Goal: Task Accomplishment & Management: Manage account settings

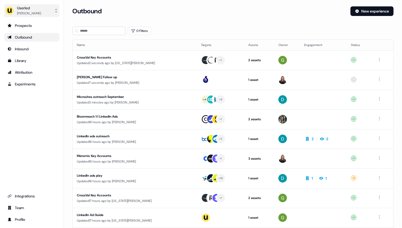
click at [39, 9] on div "Userled" at bounding box center [29, 7] width 24 height 5
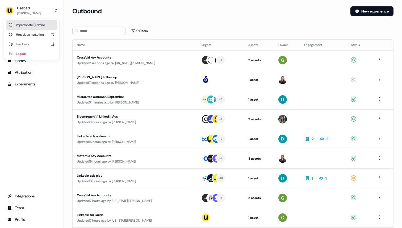
click at [35, 23] on div "Impersonate (Admin)" at bounding box center [31, 25] width 51 height 10
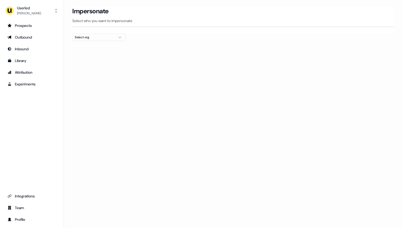
click at [90, 38] on div "Select org" at bounding box center [95, 37] width 40 height 5
type input "*****"
click at [85, 56] on div "Canva" at bounding box center [99, 56] width 53 height 9
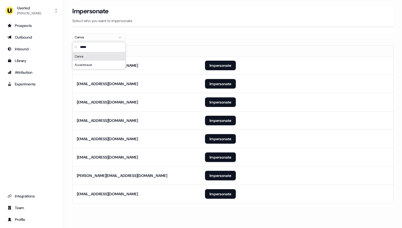
click at [214, 28] on div "Impersonate Select who you want to impersonate" at bounding box center [232, 19] width 321 height 27
click at [220, 121] on button "Impersonate" at bounding box center [220, 121] width 31 height 10
